Goal: Task Accomplishment & Management: Manage account settings

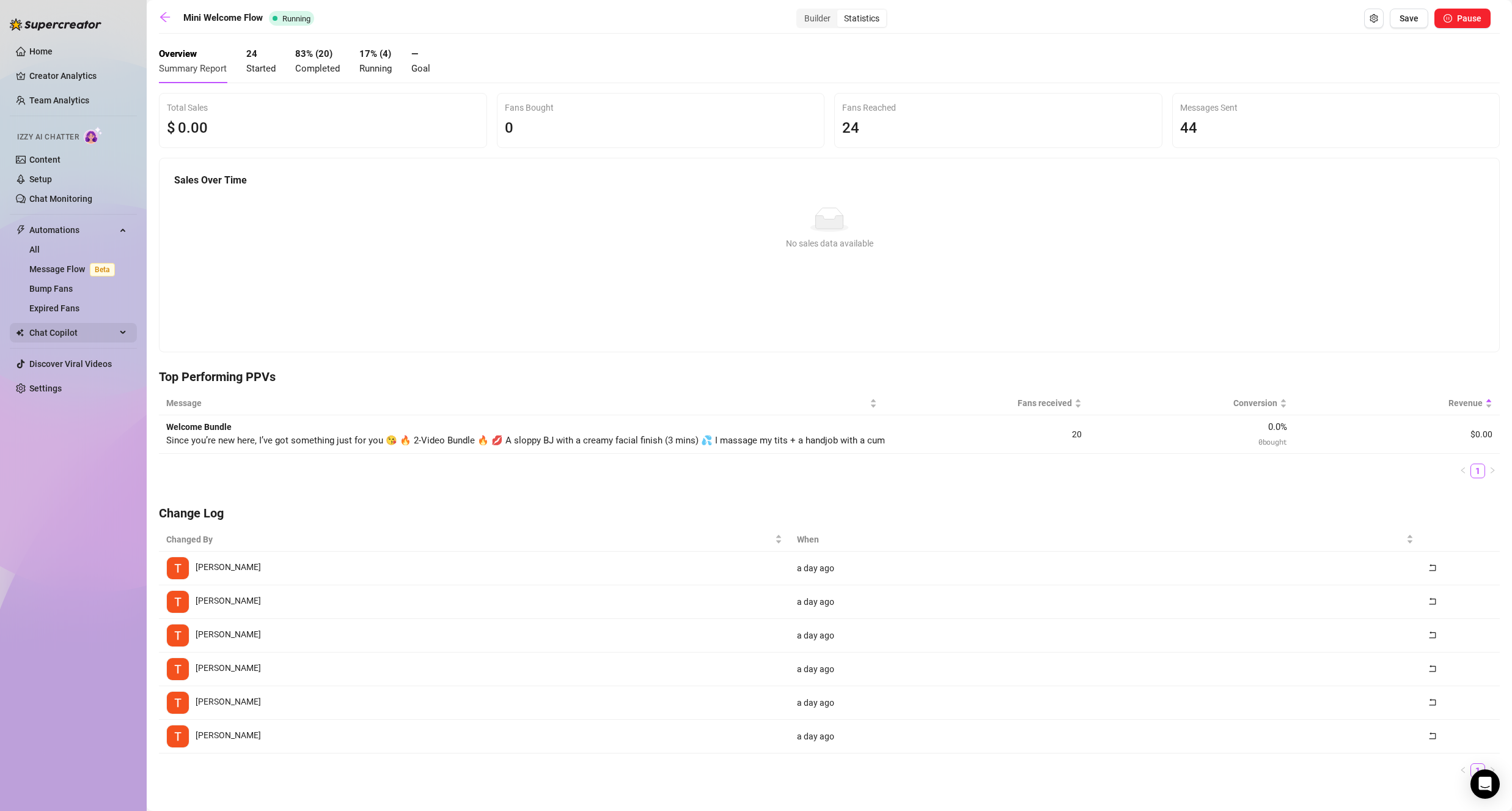
click at [104, 328] on span "Chat Copilot" at bounding box center [73, 332] width 87 height 19
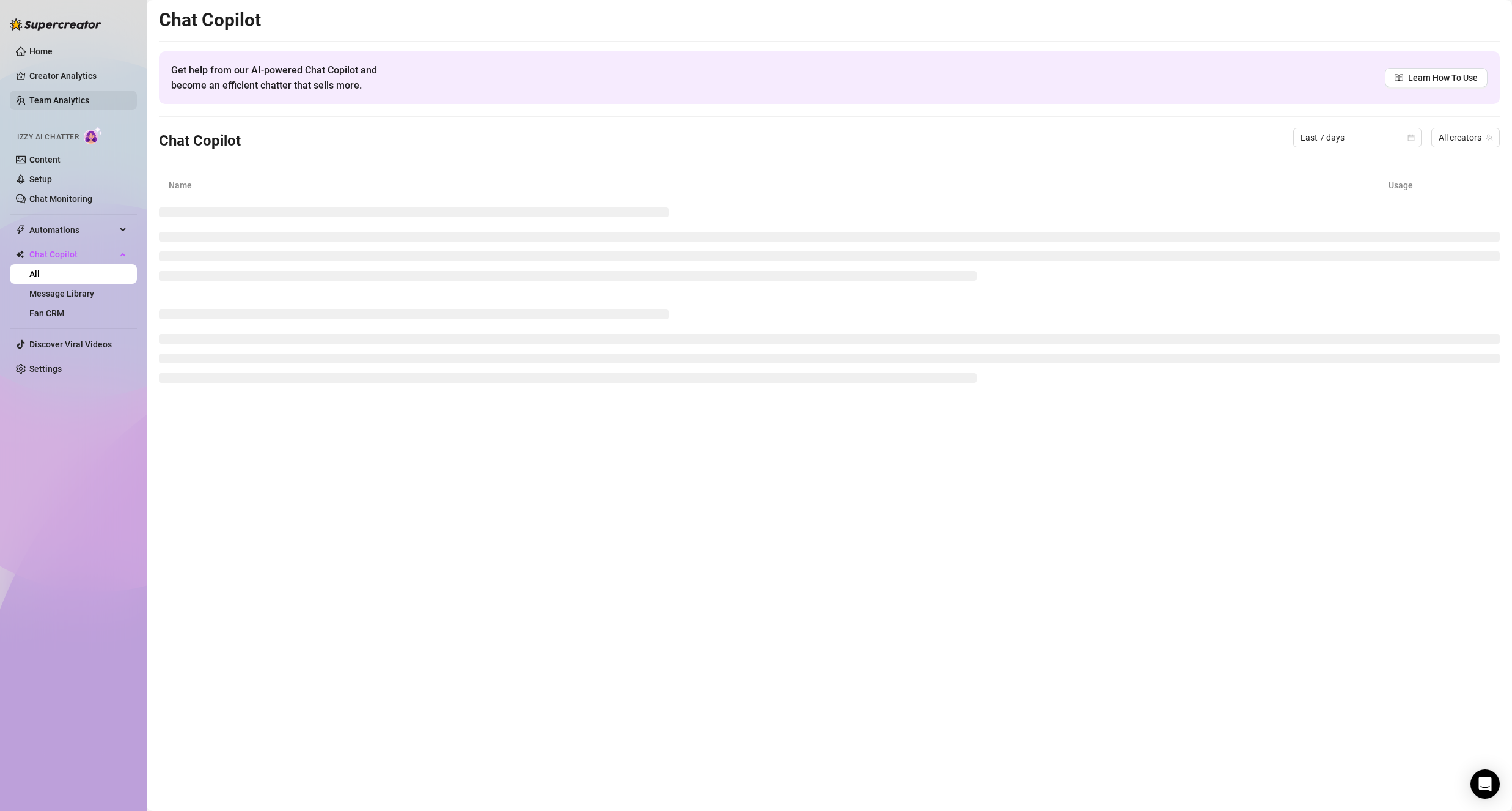
click at [55, 98] on link "Team Analytics" at bounding box center [59, 101] width 60 height 10
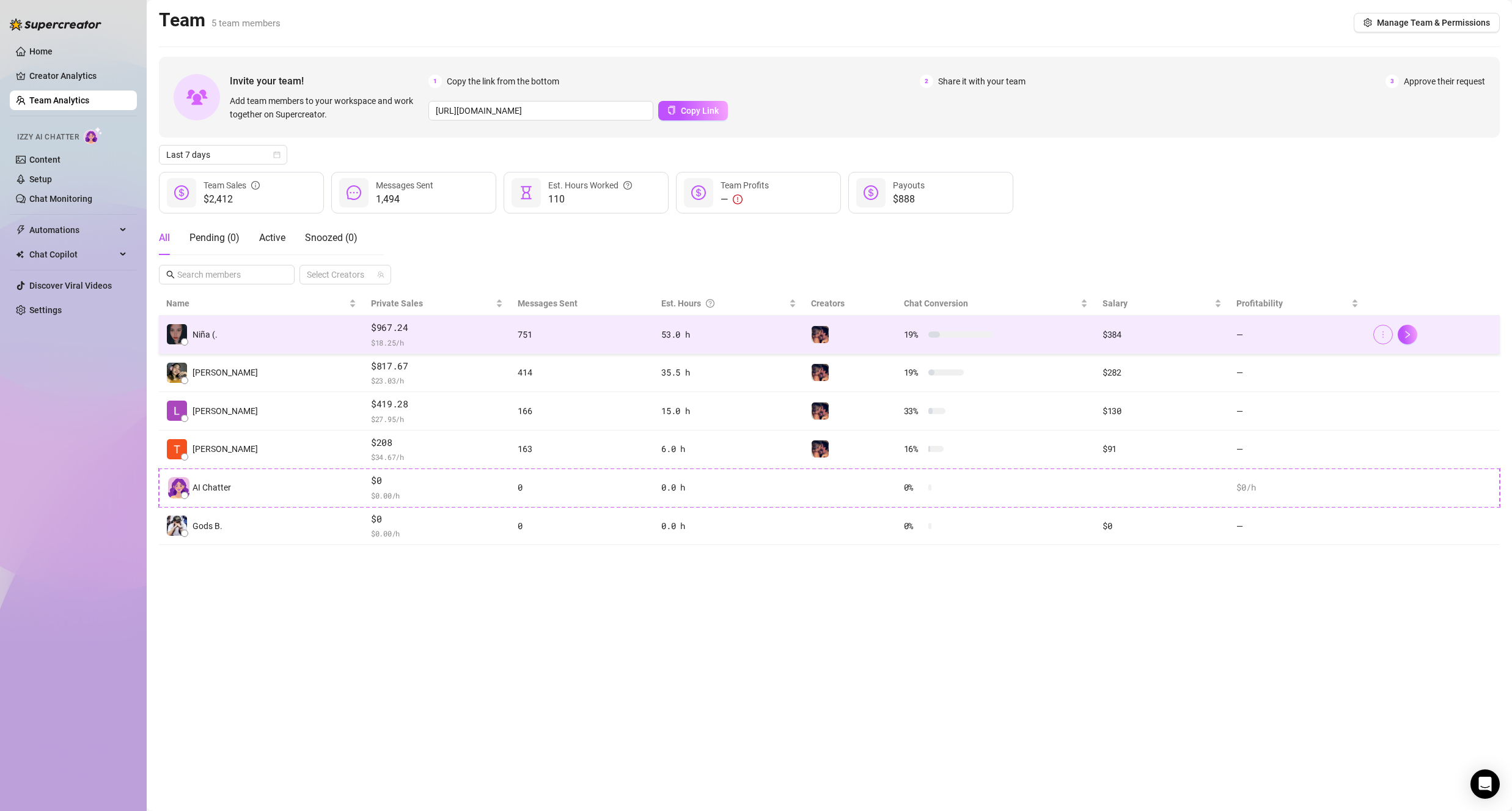
click at [1386, 332] on icon "more" at bounding box center [1383, 335] width 9 height 9
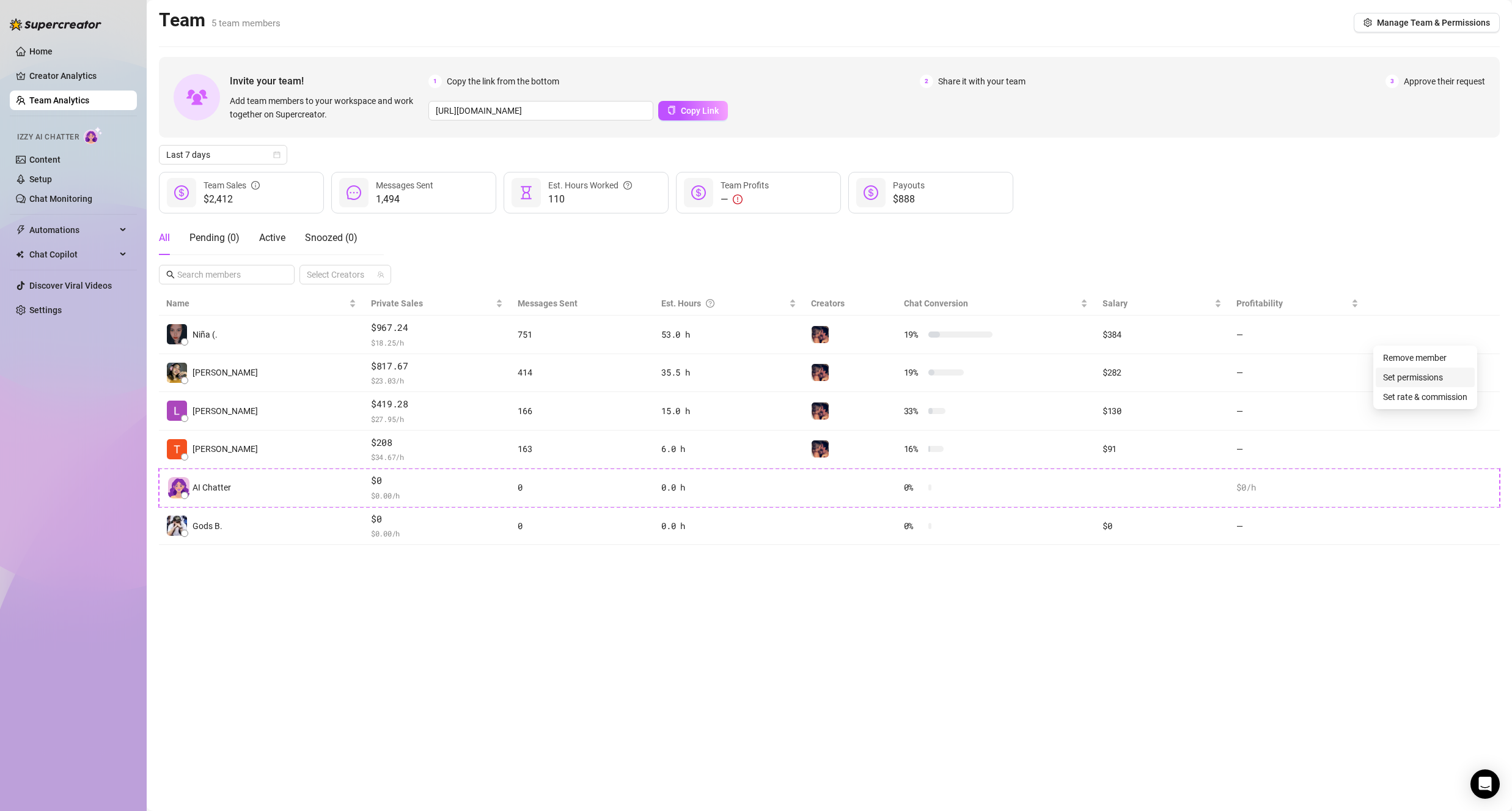
click at [1424, 378] on link "Set permissions" at bounding box center [1413, 378] width 60 height 10
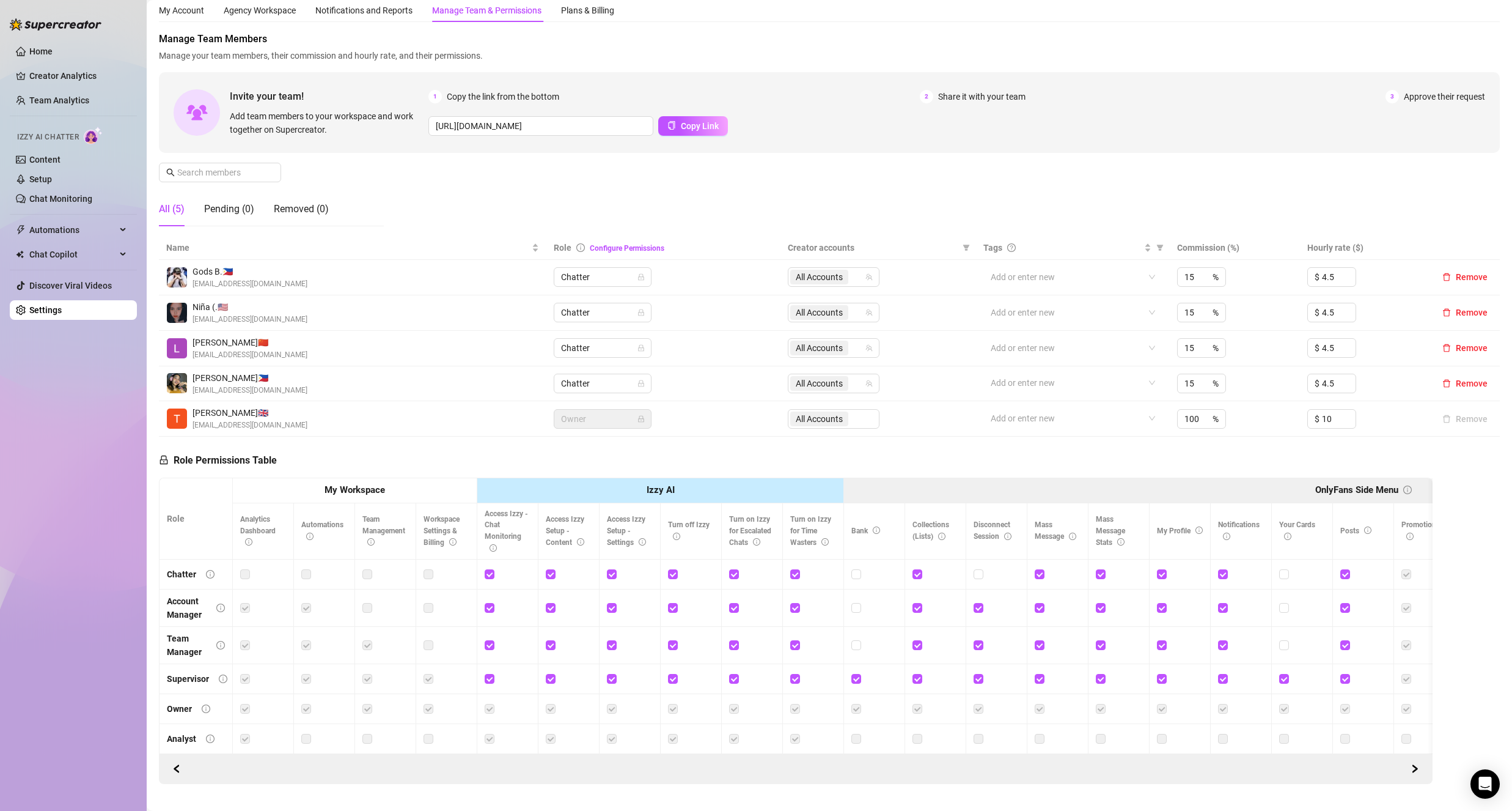
scroll to position [68, 0]
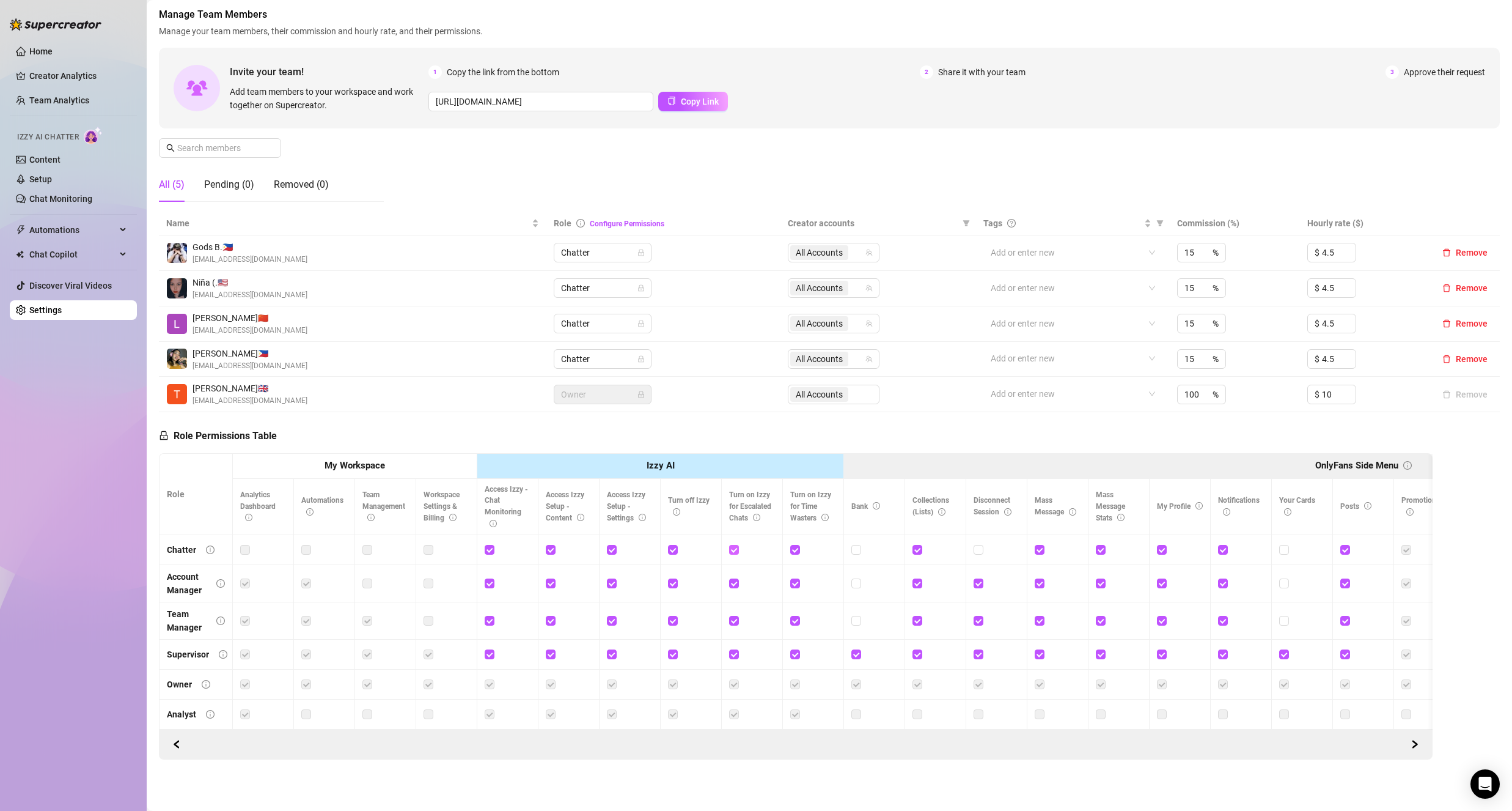
click at [735, 545] on input "checkbox" at bounding box center [734, 549] width 9 height 9
click at [733, 545] on input "checkbox" at bounding box center [734, 549] width 9 height 9
checkbox input "true"
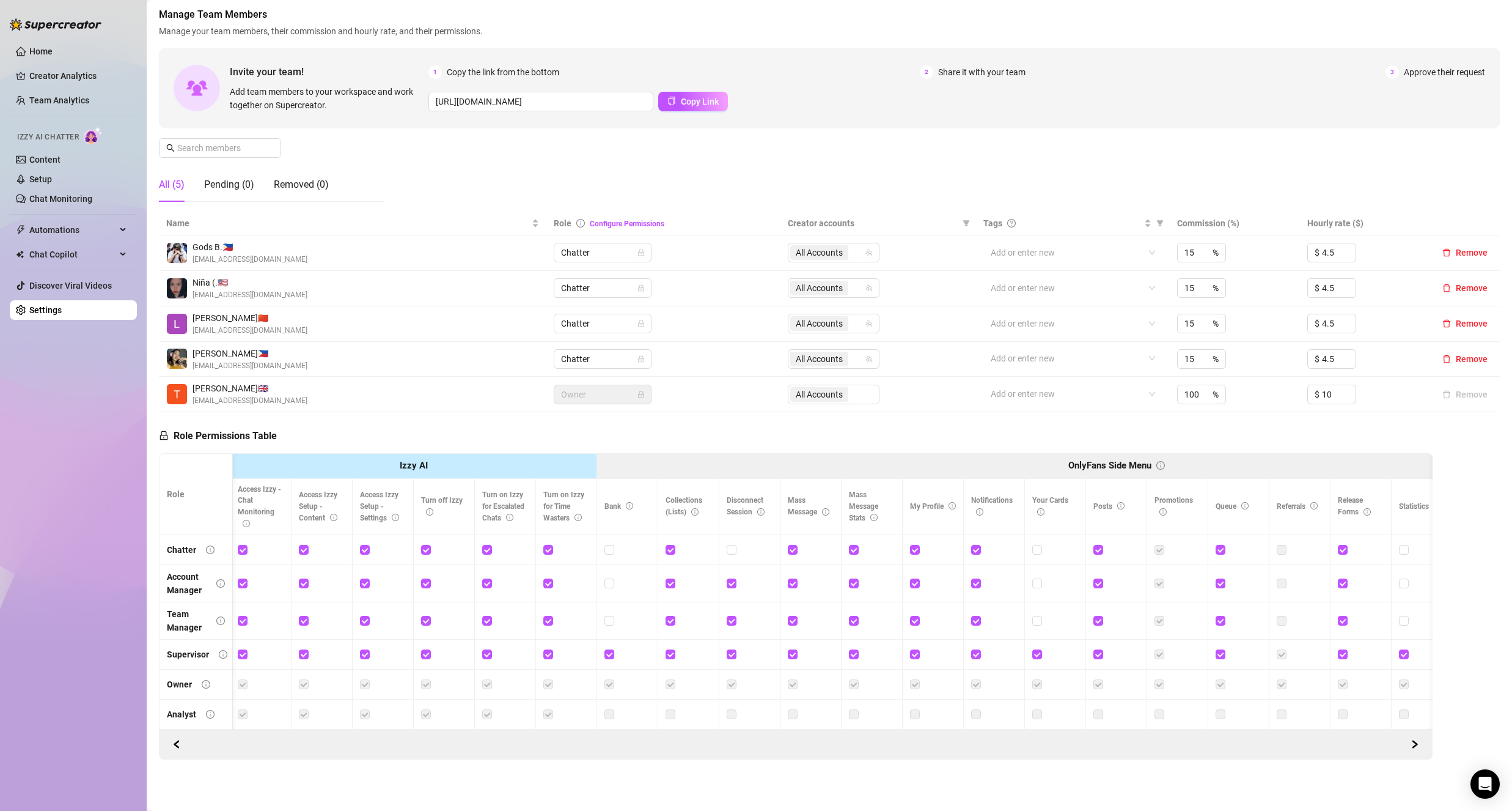
scroll to position [0, 250]
click at [851, 545] on input "checkbox" at bounding box center [850, 549] width 9 height 9
click at [852, 545] on input "checkbox" at bounding box center [850, 549] width 9 height 9
checkbox input "true"
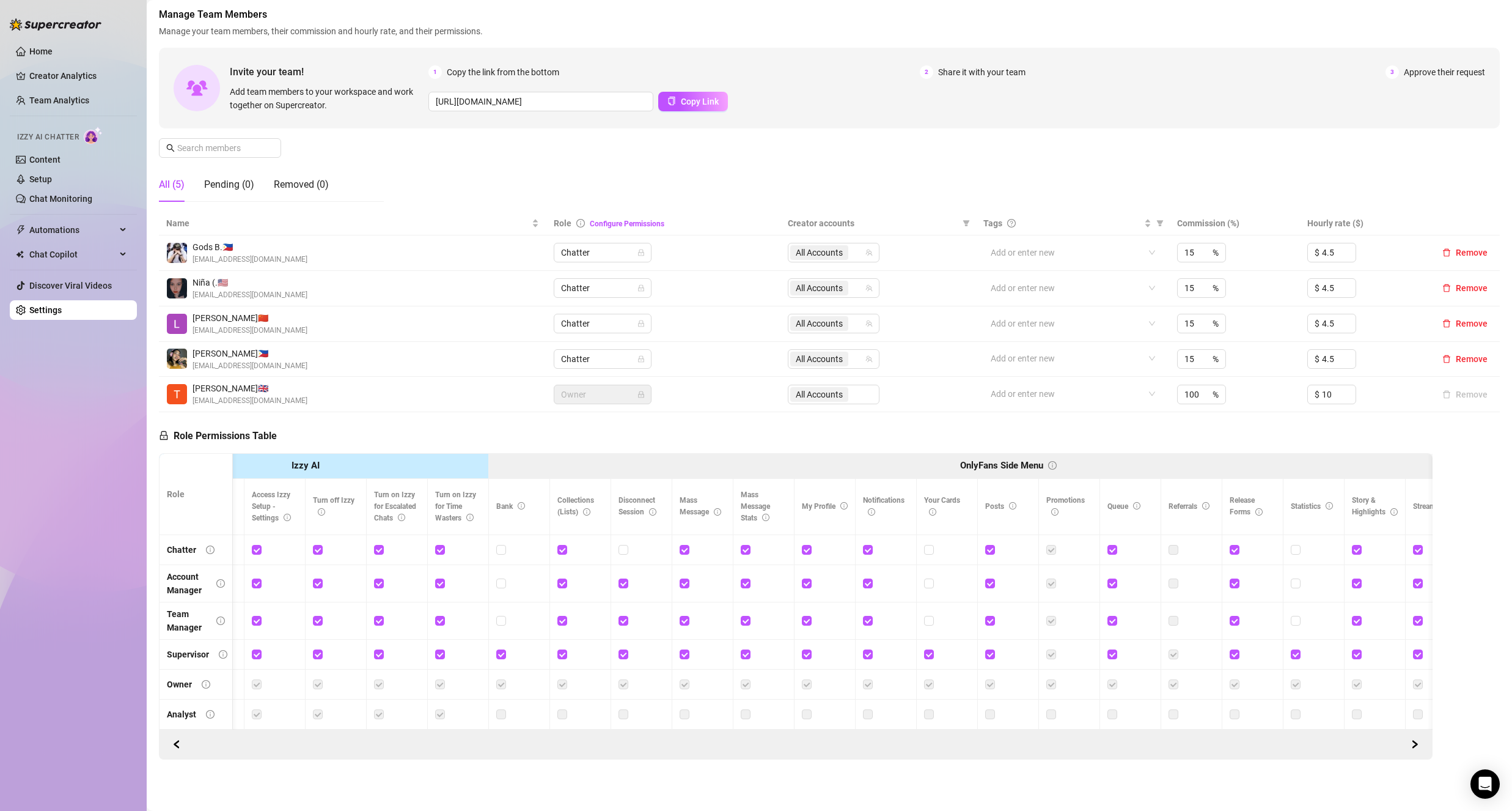
scroll to position [0, 0]
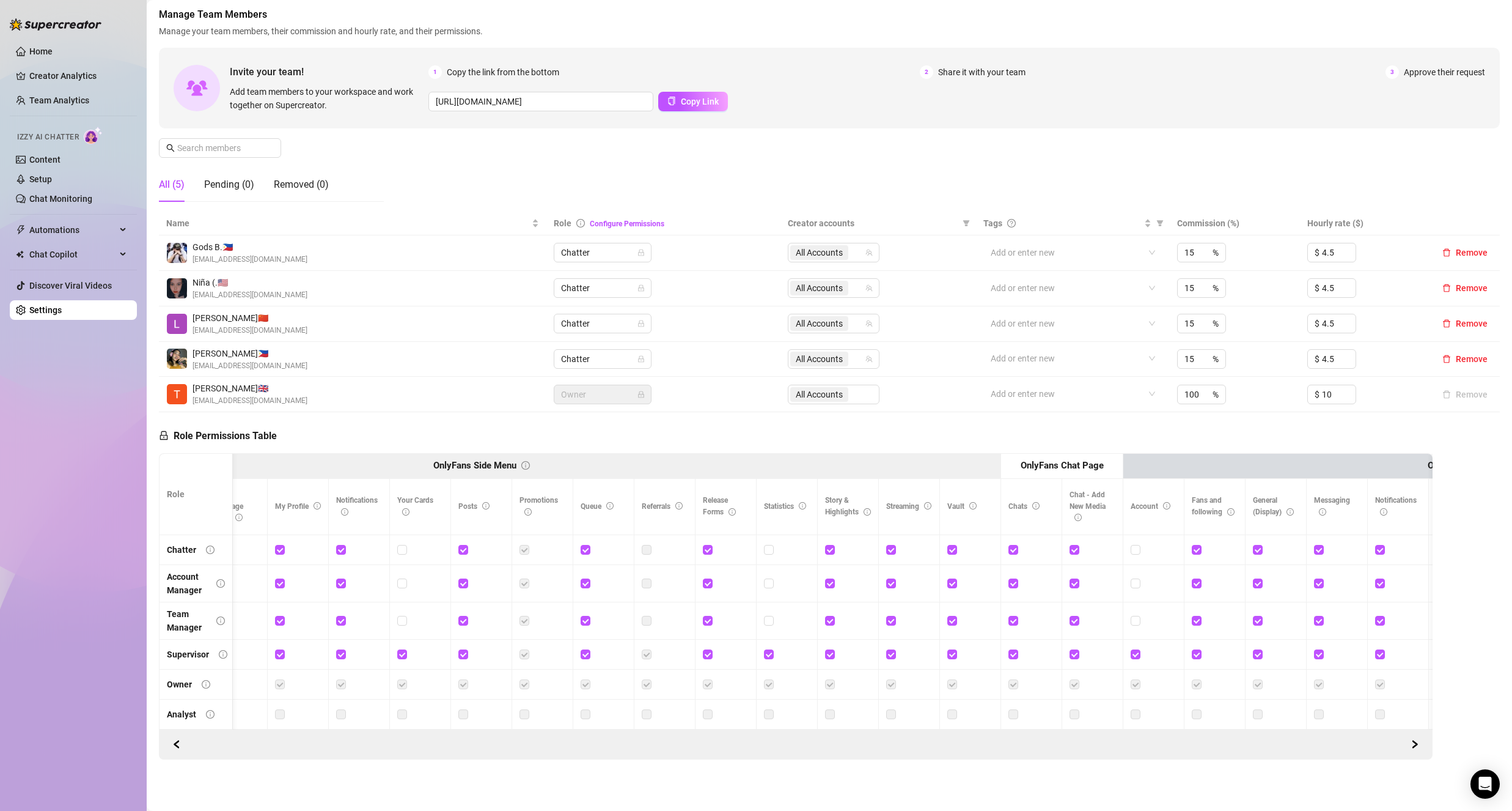
click at [770, 545] on input "checkbox" at bounding box center [768, 549] width 9 height 9
checkbox input "true"
click at [336, 431] on span "Save Permissions" at bounding box center [340, 436] width 69 height 10
drag, startPoint x: 772, startPoint y: 571, endPoint x: 767, endPoint y: 579, distance: 9.4
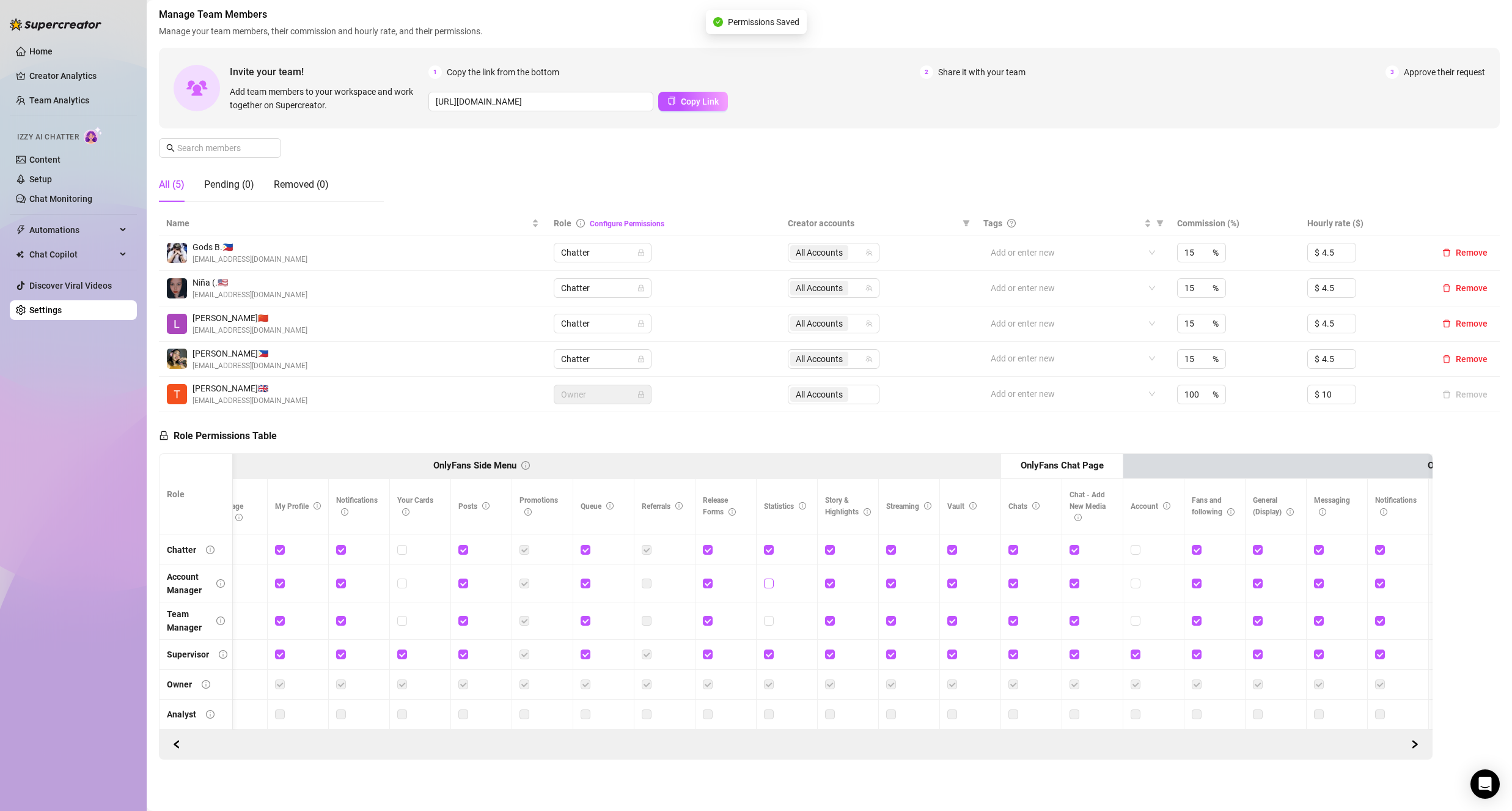
click at [772, 579] on span at bounding box center [769, 584] width 10 height 10
click at [770, 616] on input "checkbox" at bounding box center [768, 620] width 9 height 9
checkbox input "true"
click at [760, 574] on td at bounding box center [787, 584] width 61 height 37
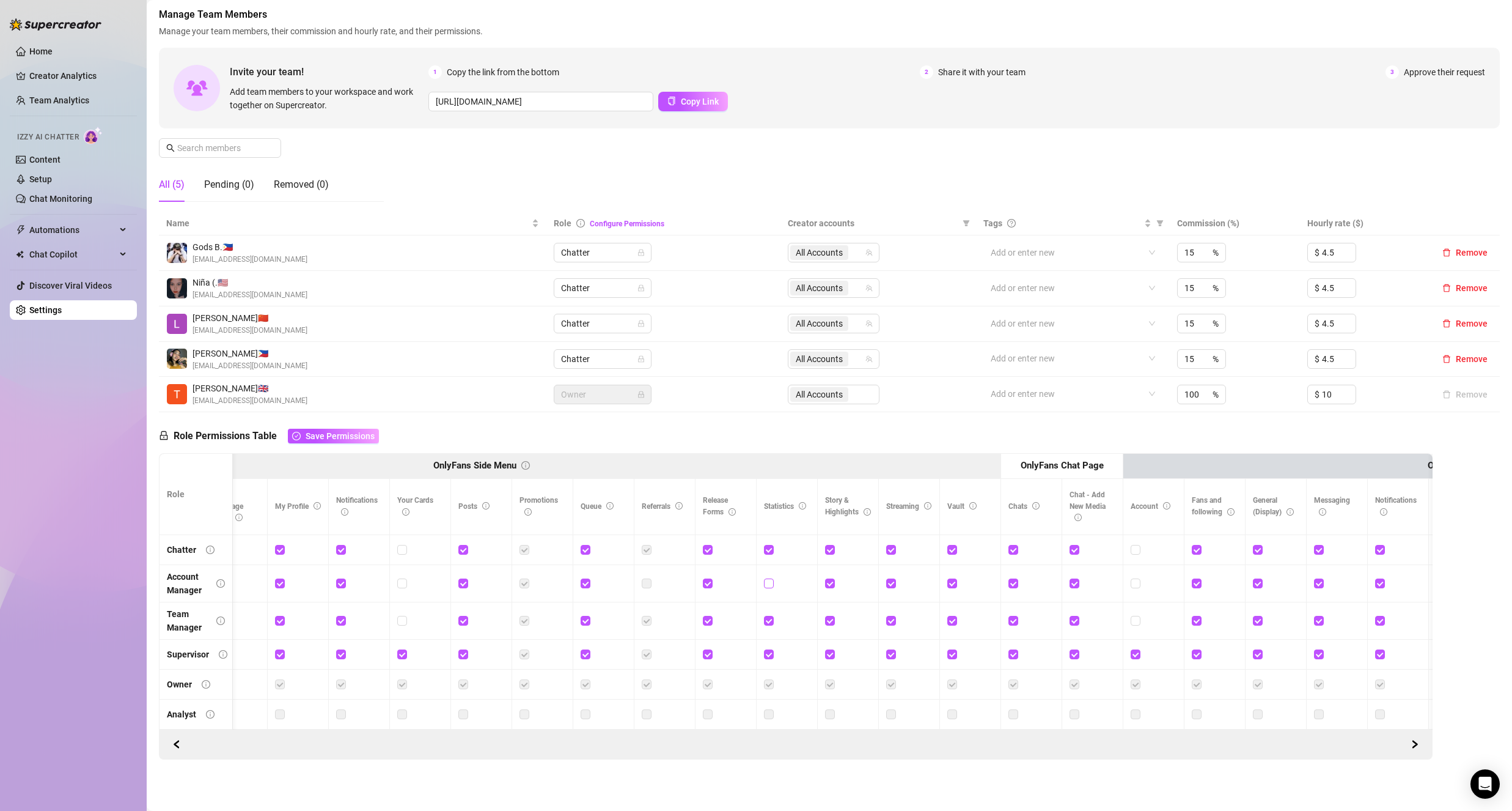
click at [767, 579] on input "checkbox" at bounding box center [768, 583] width 9 height 9
checkbox input "true"
click at [343, 431] on span "Save Permissions" at bounding box center [340, 436] width 69 height 10
